Goal: Task Accomplishment & Management: Manage account settings

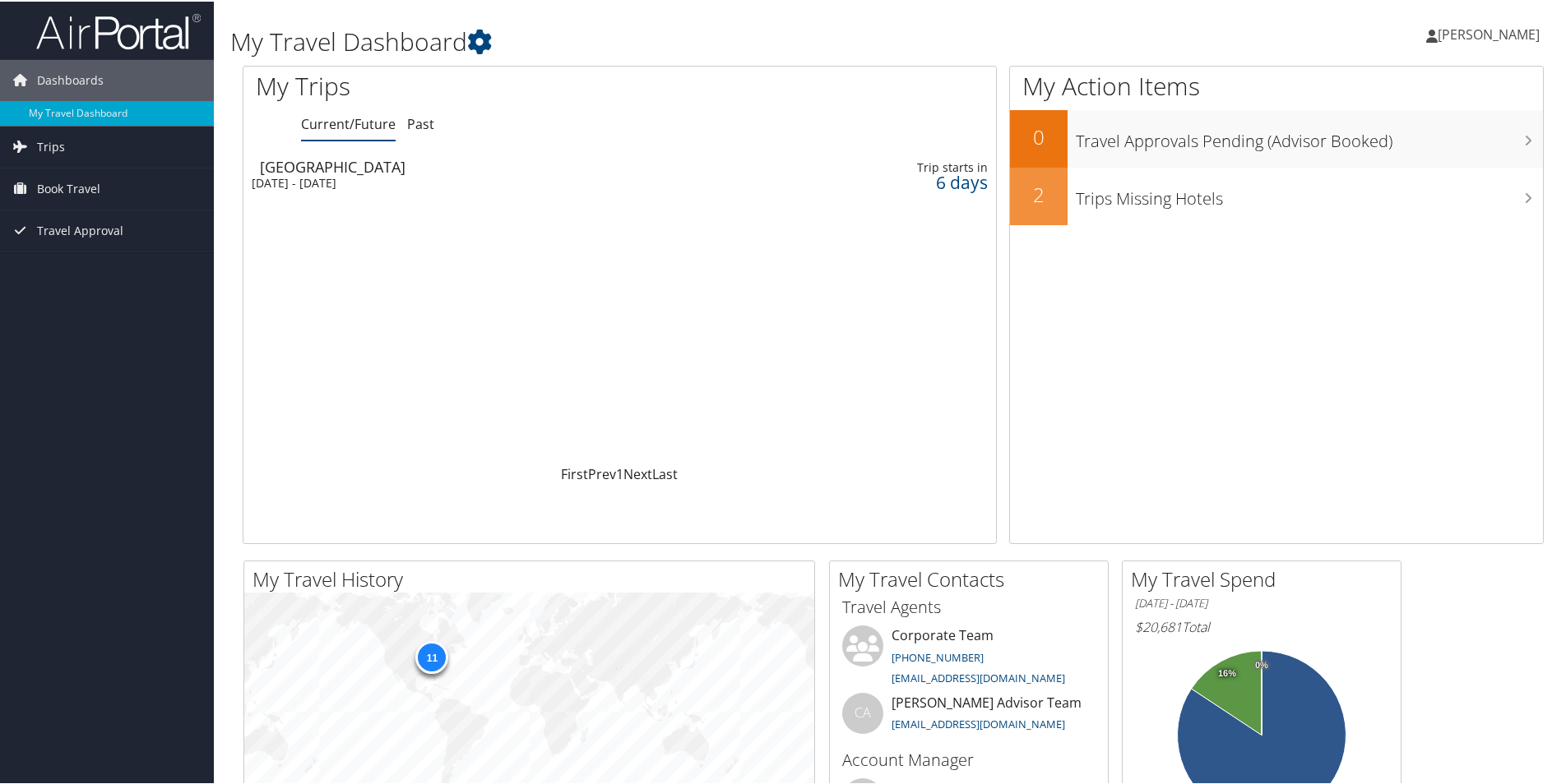
click at [1501, 26] on span "[PERSON_NAME]" at bounding box center [1488, 32] width 102 height 18
click at [1446, 141] on link "View Travel Profile" at bounding box center [1444, 146] width 183 height 28
click at [1478, 34] on span "[PERSON_NAME]" at bounding box center [1488, 32] width 102 height 18
click at [1380, 89] on link "My Settings" at bounding box center [1444, 90] width 183 height 28
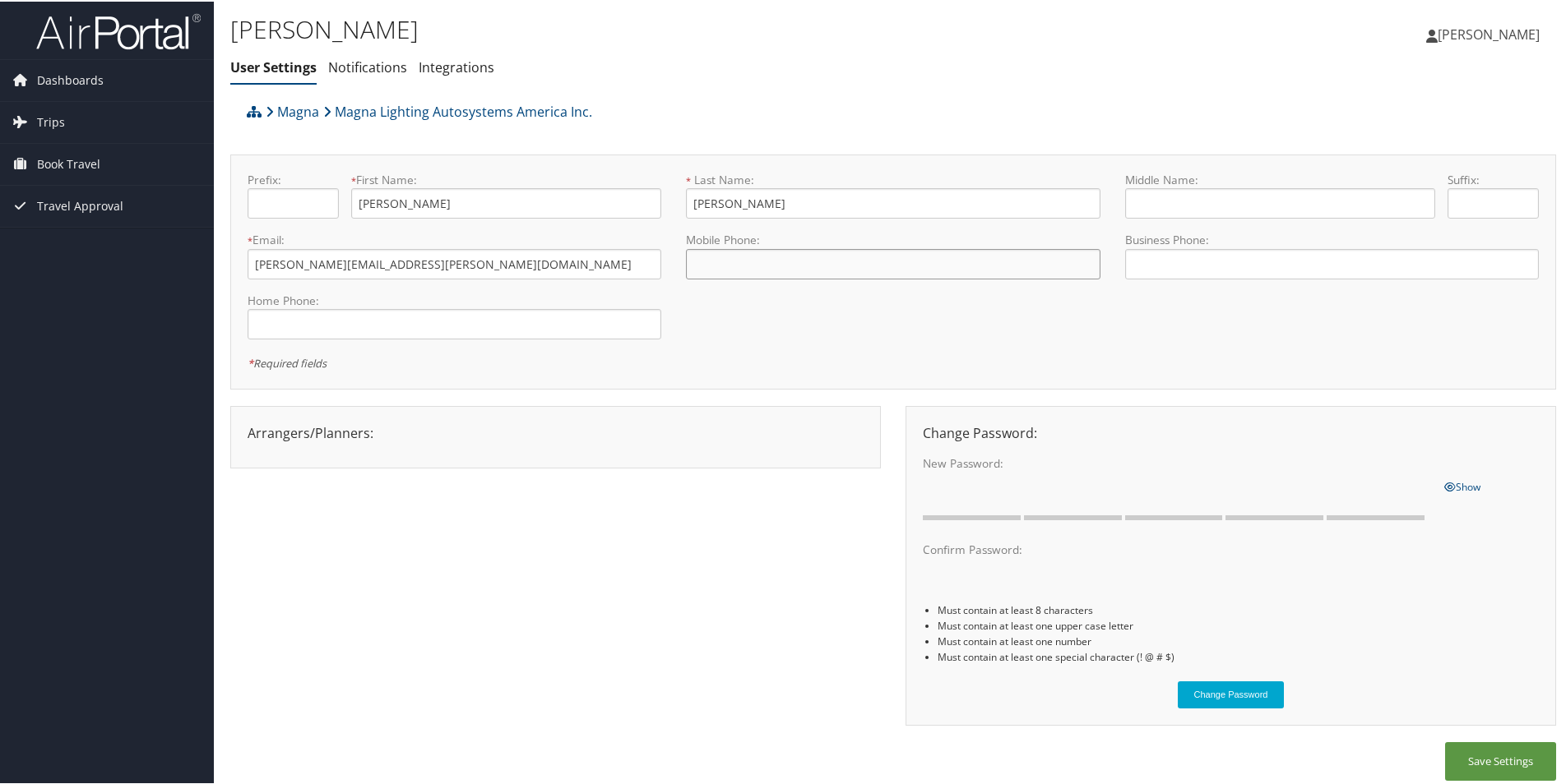
click at [740, 251] on input "tel" at bounding box center [893, 262] width 413 height 31
drag, startPoint x: 713, startPoint y: 260, endPoint x: 693, endPoint y: 264, distance: 20.4
click at [693, 264] on input "+8" at bounding box center [893, 262] width 413 height 31
type input "+1 (810) 969-2330"
click at [1199, 265] on input "tel" at bounding box center [1332, 262] width 413 height 31
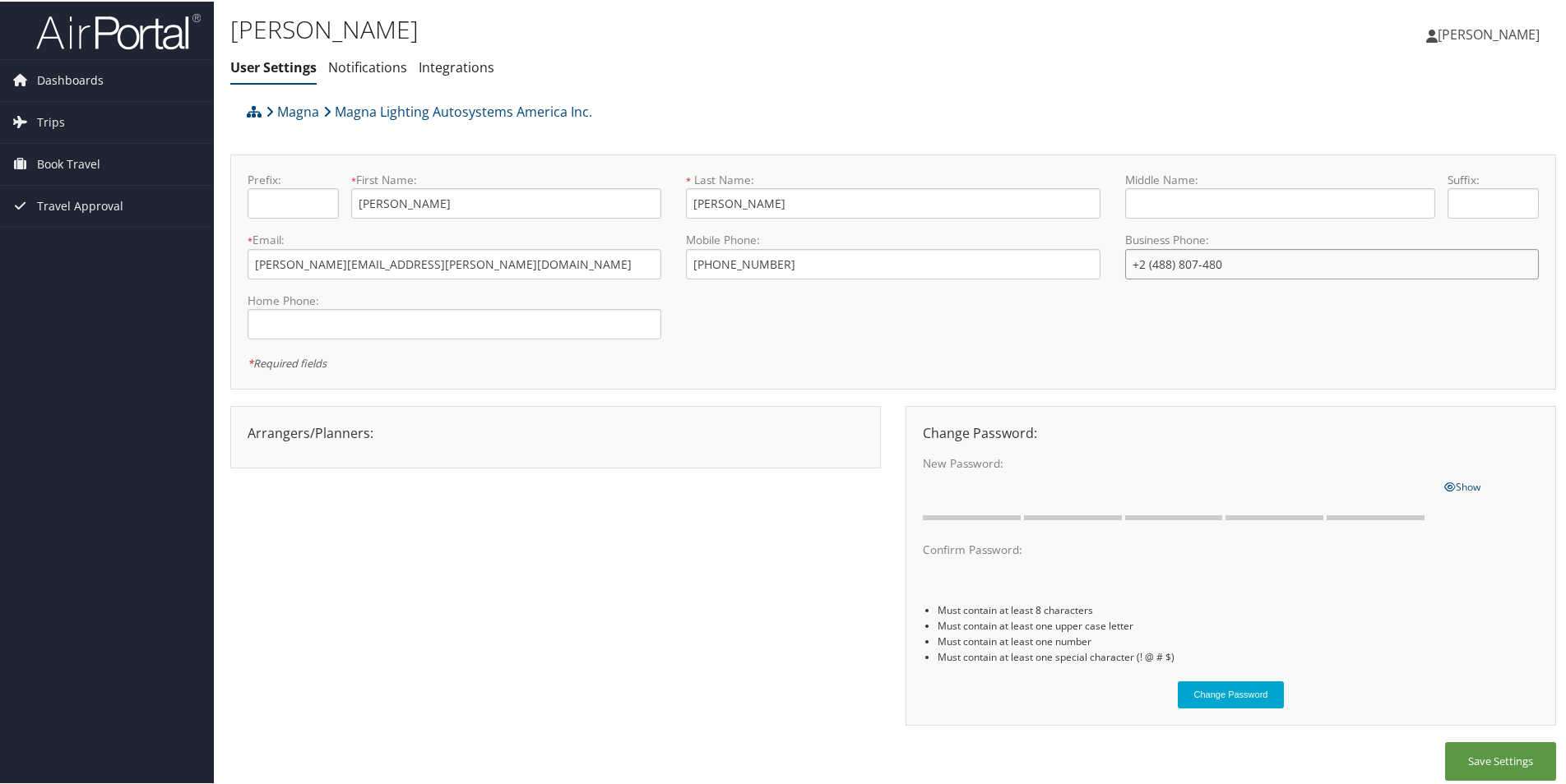
drag, startPoint x: 1168, startPoint y: 263, endPoint x: 1131, endPoint y: 263, distance: 37.0
click at [1131, 263] on input "+2 (488) 807-480" at bounding box center [1332, 262] width 413 height 31
type input "[PHONE_NUMBER]"
click at [1168, 333] on div "Prefix: * First Name: Shawn This field is required * Last Name: Murray This fie…" at bounding box center [893, 270] width 1315 height 200
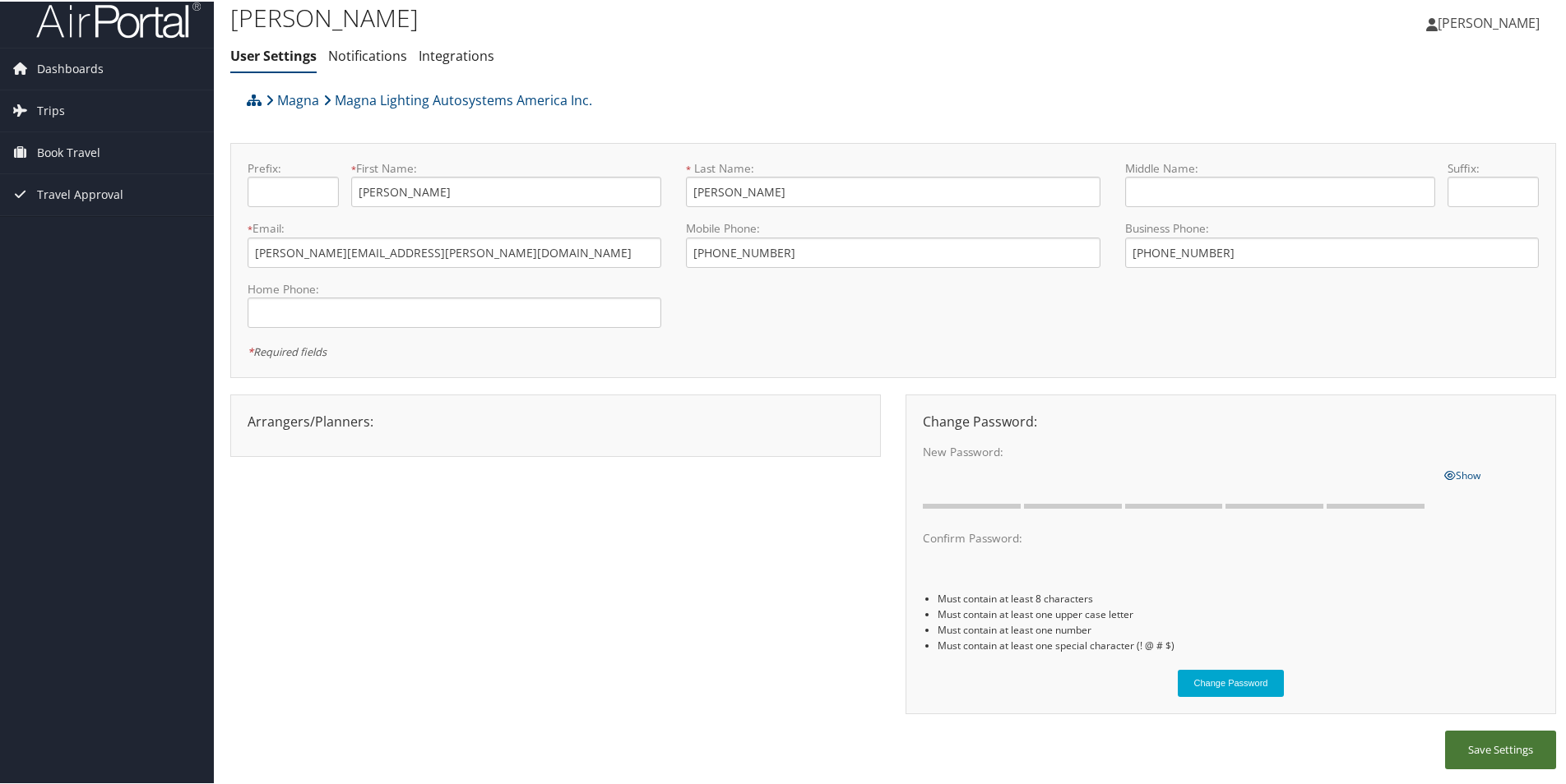
click at [1483, 752] on button "Save Settings" at bounding box center [1500, 748] width 111 height 38
click at [455, 54] on link "Integrations" at bounding box center [456, 54] width 76 height 18
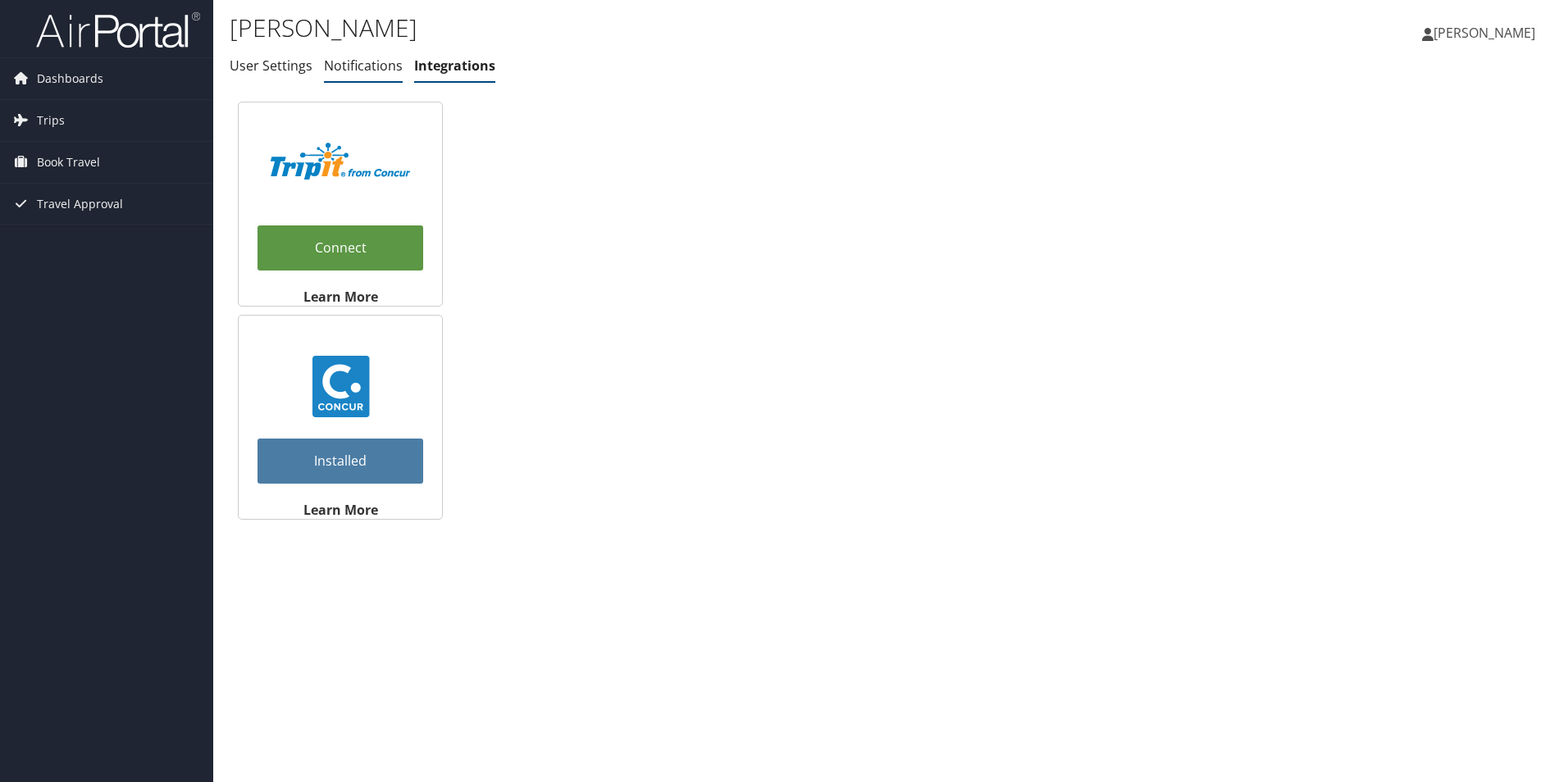
click at [382, 65] on link "Notifications" at bounding box center [363, 65] width 79 height 18
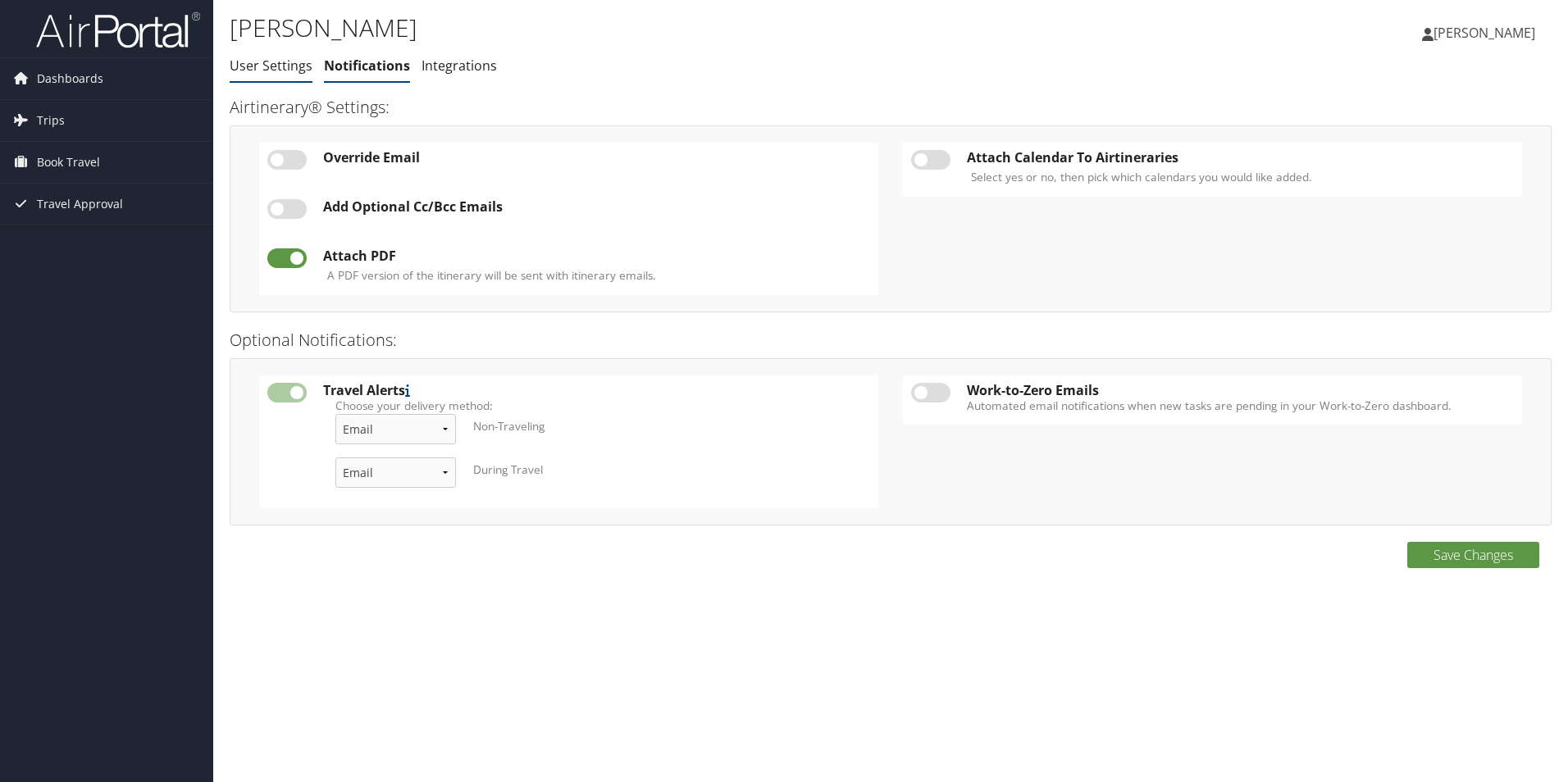
click at [276, 65] on link "User Settings" at bounding box center [270, 65] width 82 height 18
